Goal: Communication & Community: Ask a question

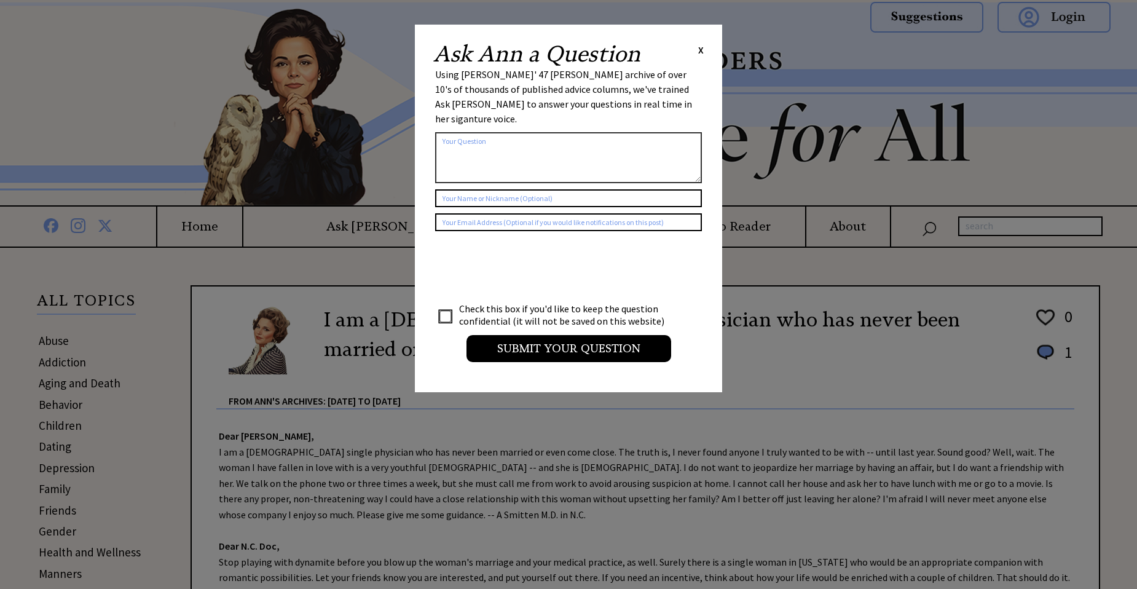
click at [701, 51] on span "X" at bounding box center [701, 50] width 6 height 12
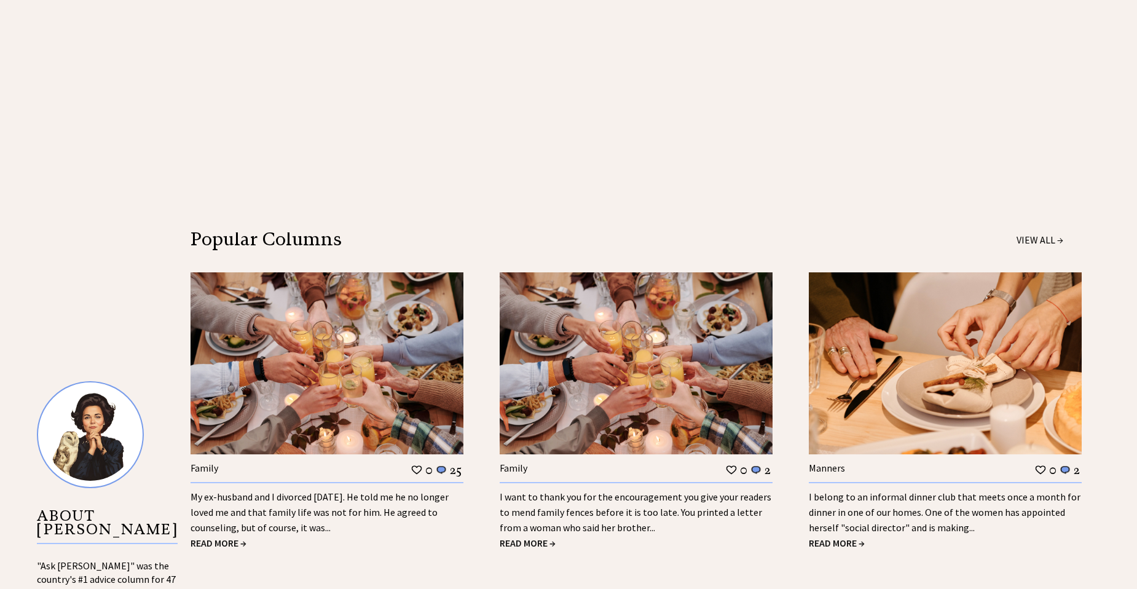
scroll to position [878, 0]
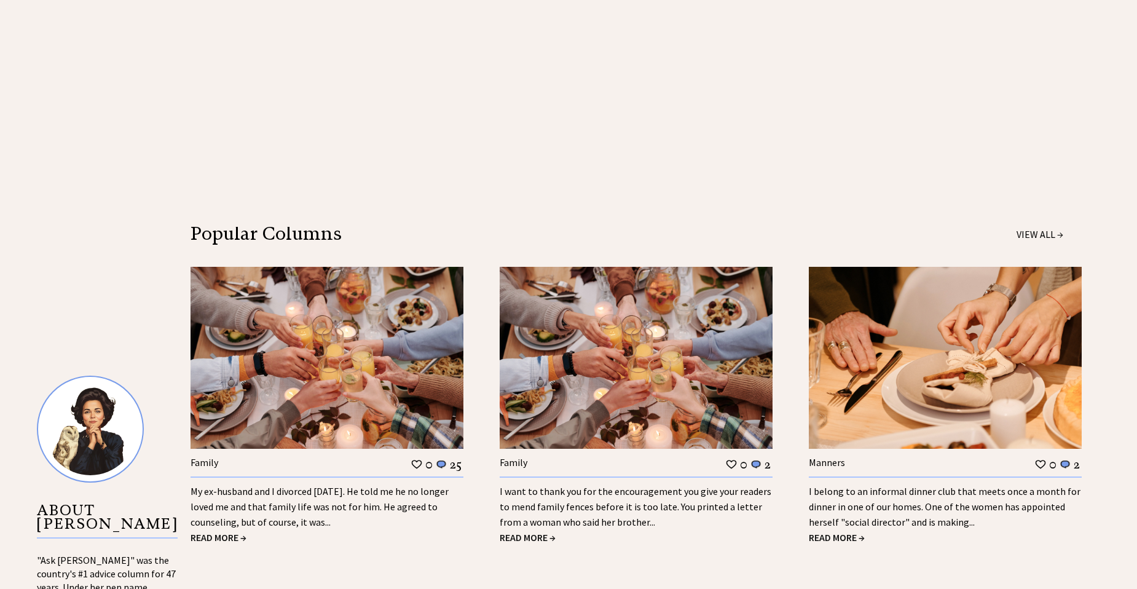
click at [236, 538] on span "READ MORE →" at bounding box center [219, 537] width 56 height 12
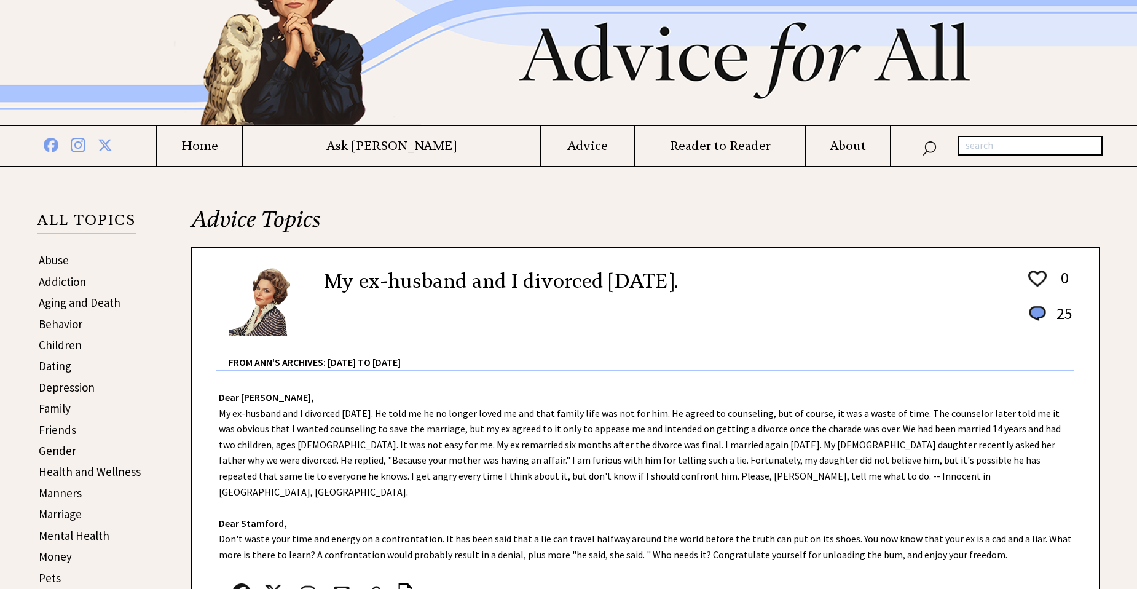
scroll to position [87, 0]
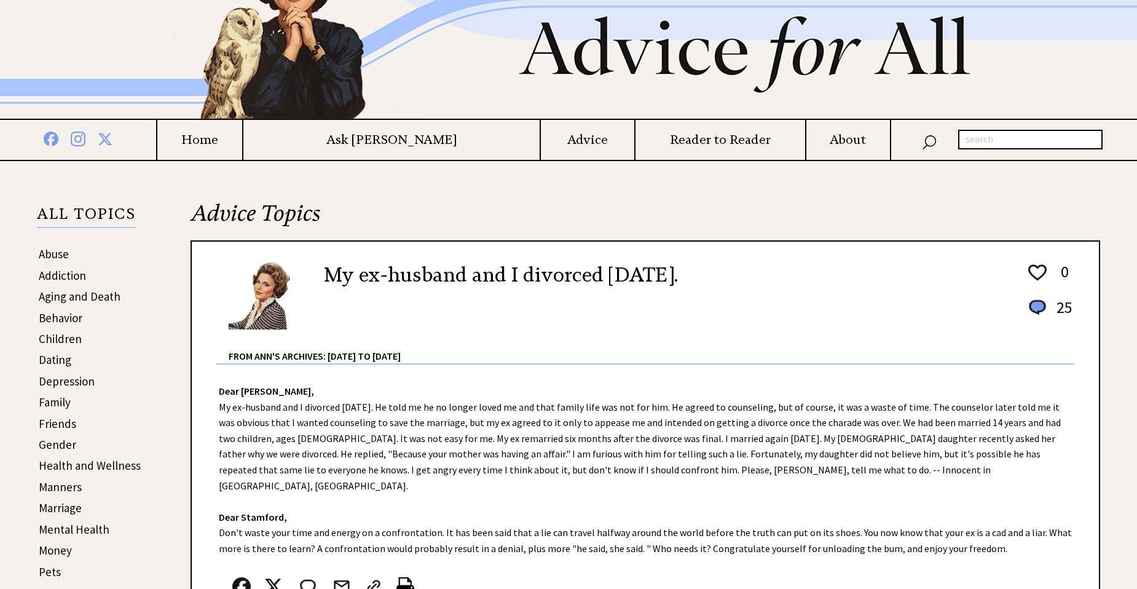
click at [425, 143] on h4 "Ask [PERSON_NAME]" at bounding box center [391, 139] width 297 height 15
